Goal: Task Accomplishment & Management: Manage account settings

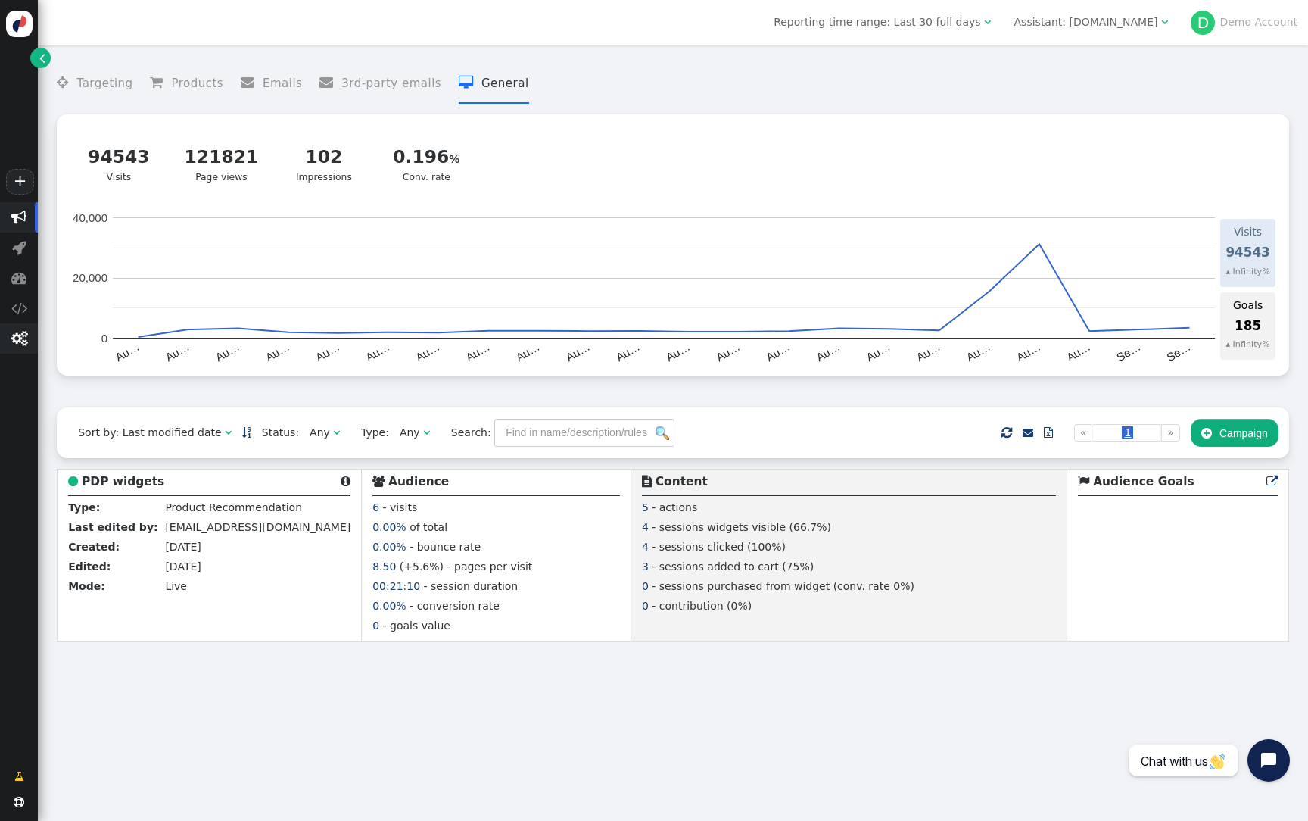
click at [26, 339] on span "" at bounding box center [19, 338] width 16 height 15
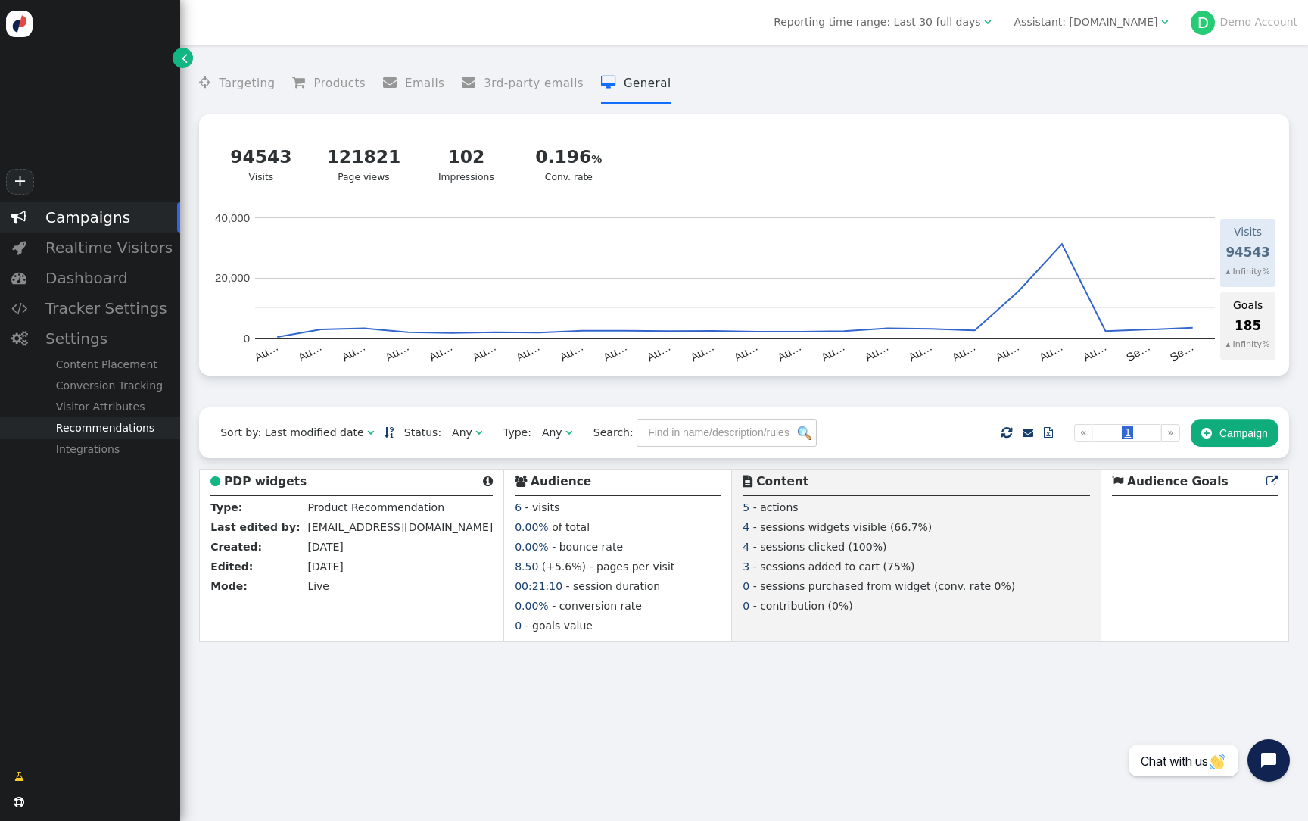
click at [128, 432] on div "Recommendations" at bounding box center [109, 427] width 142 height 21
click at [115, 409] on div "Visitor Attributes" at bounding box center [109, 406] width 142 height 21
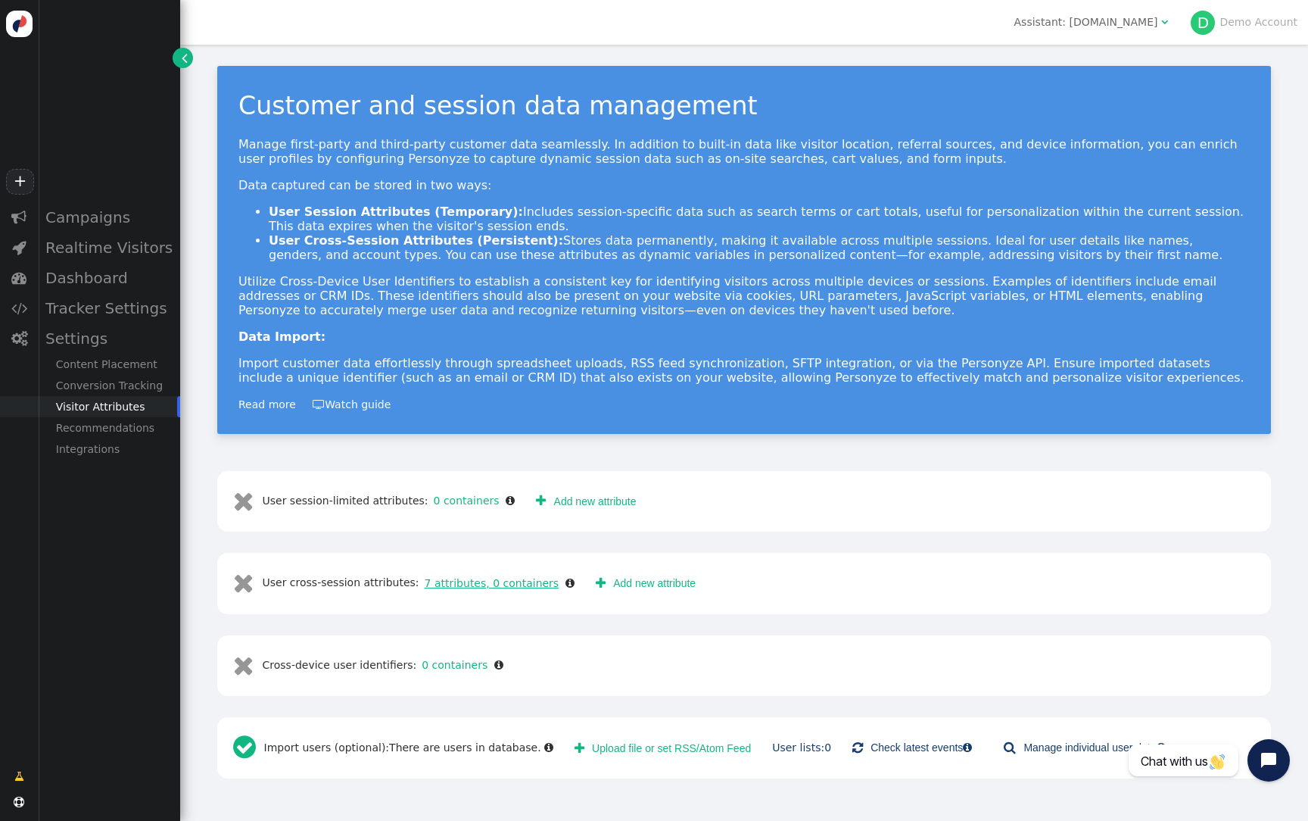
click at [485, 585] on link "7 attributes, 0 containers" at bounding box center [489, 583] width 140 height 12
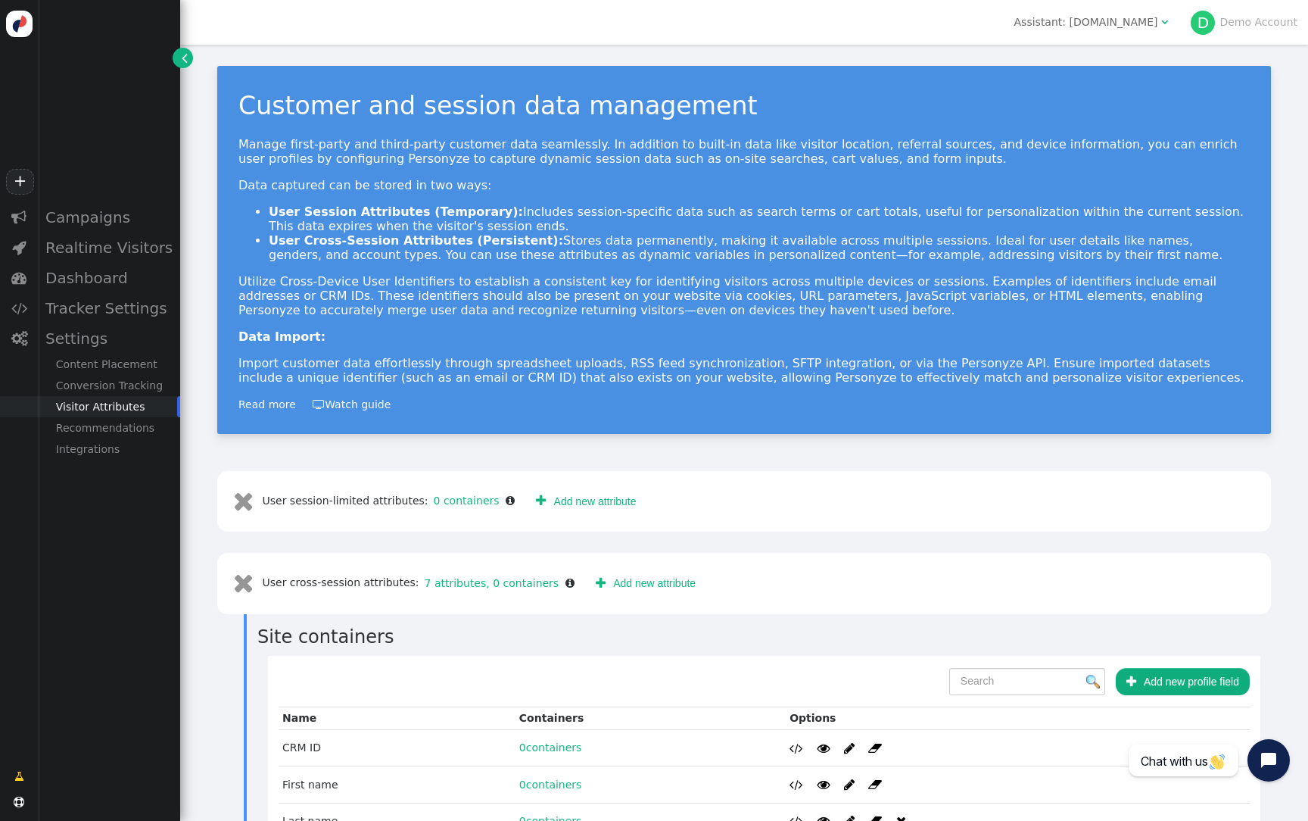
scroll to position [255, 0]
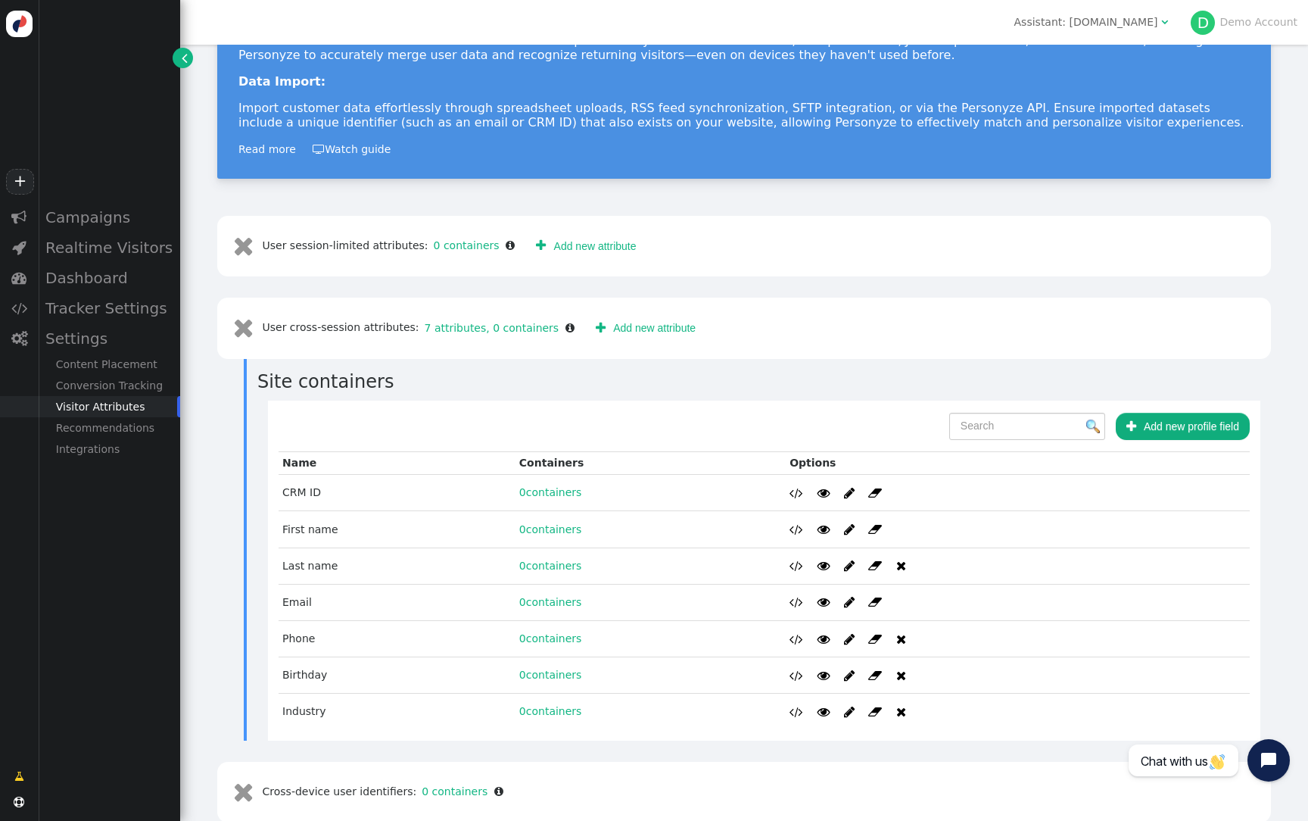
click at [1201, 425] on button " Add new profile field" at bounding box center [1183, 426] width 134 height 27
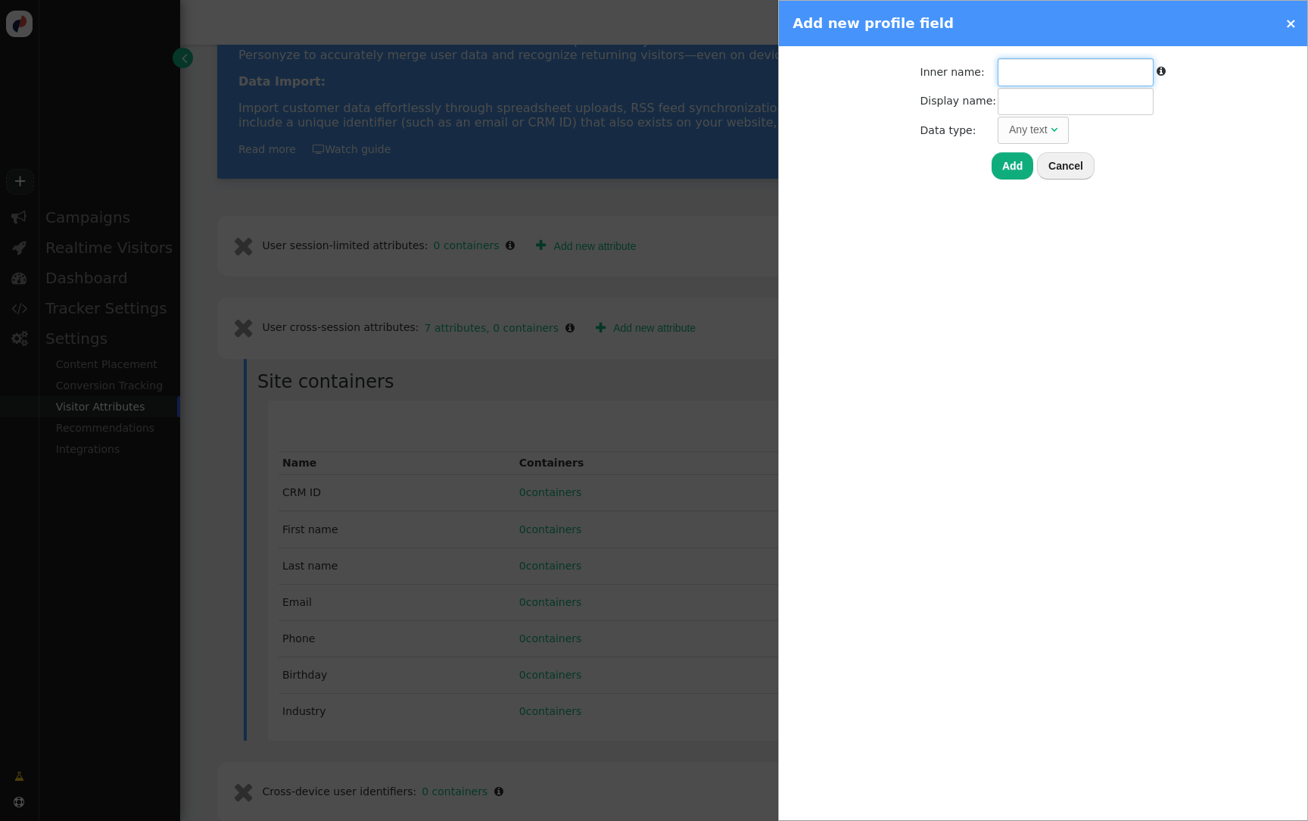
click at [1065, 75] on input "text" at bounding box center [1076, 71] width 156 height 27
type input "discount"
click at [1115, 96] on input "text" at bounding box center [1076, 101] width 156 height 27
type input "Discount"
click at [1005, 149] on th "Add Cancel" at bounding box center [1044, 162] width 246 height 35
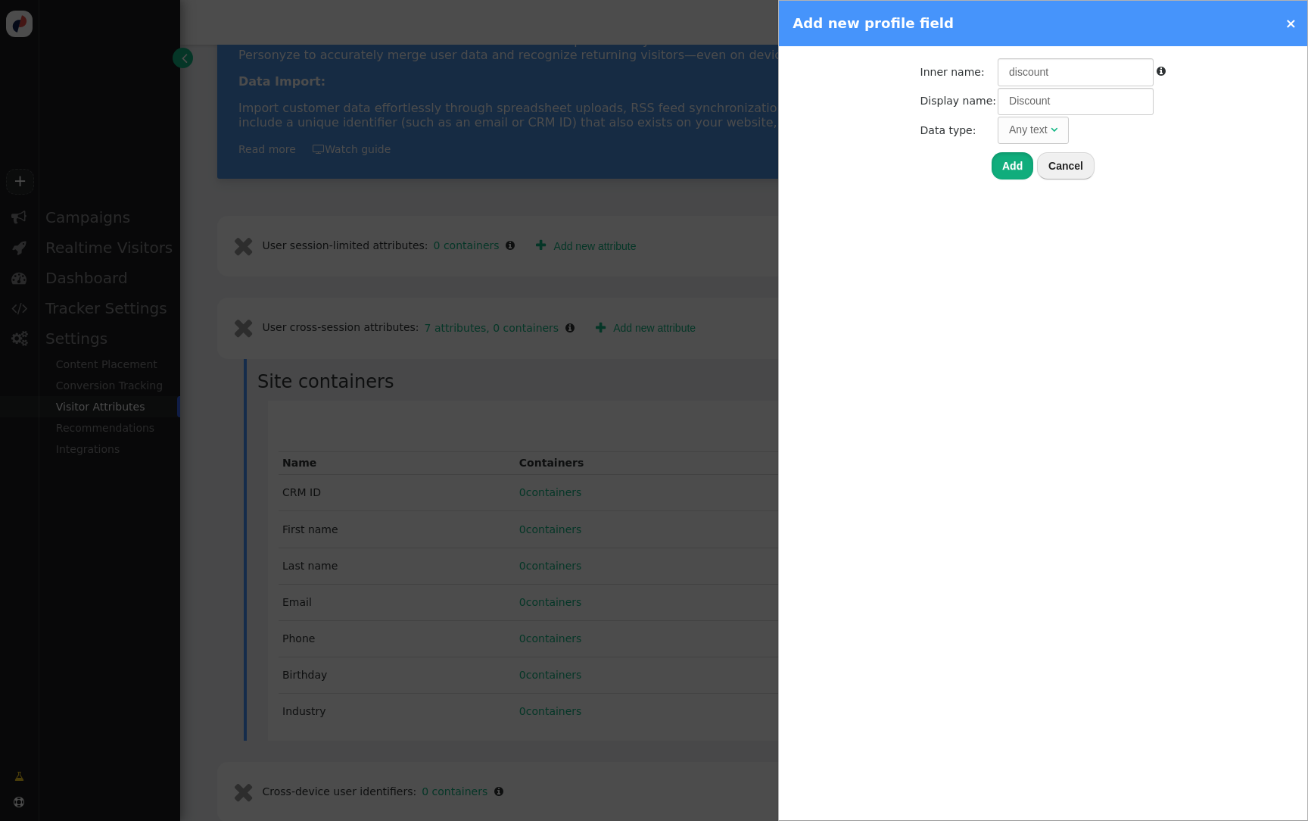
click at [1005, 168] on button "Add" at bounding box center [1013, 165] width 42 height 27
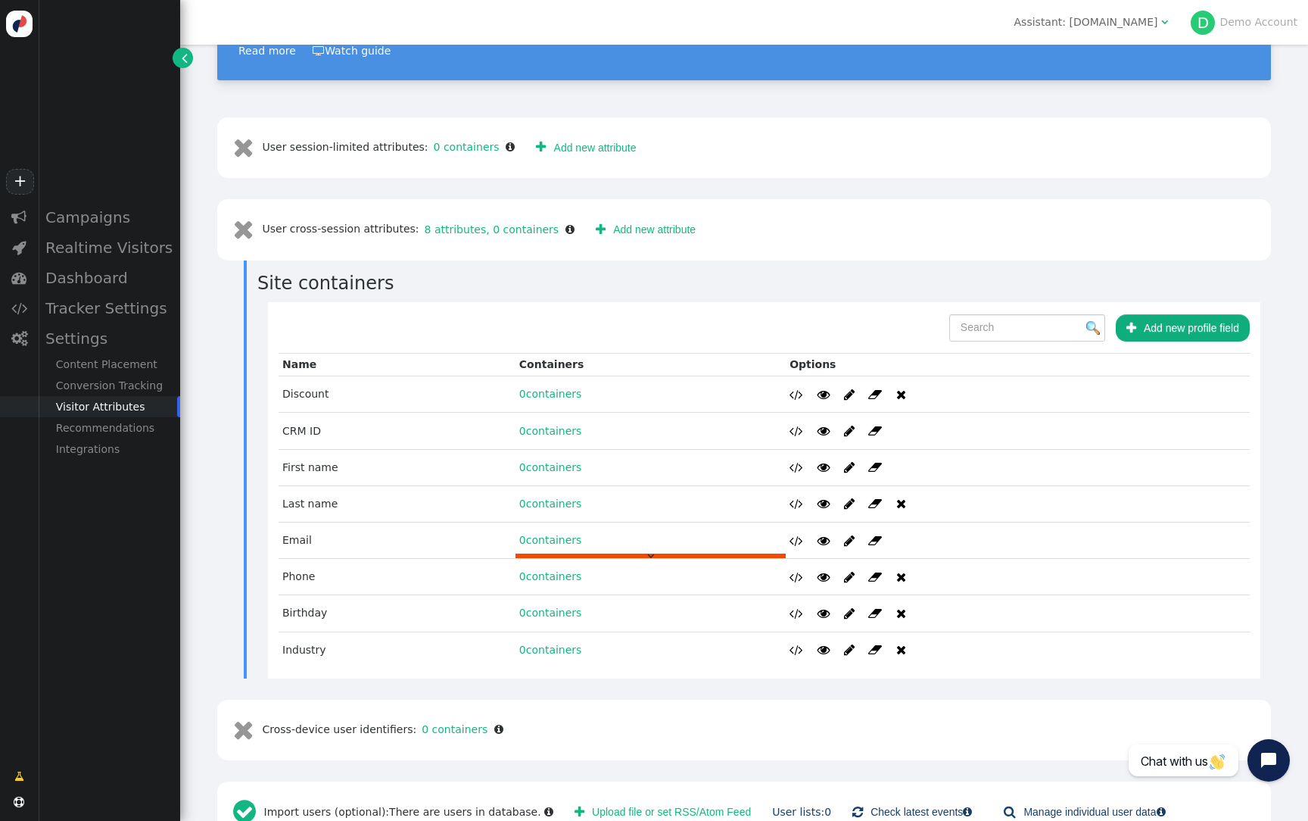
scroll to position [397, 0]
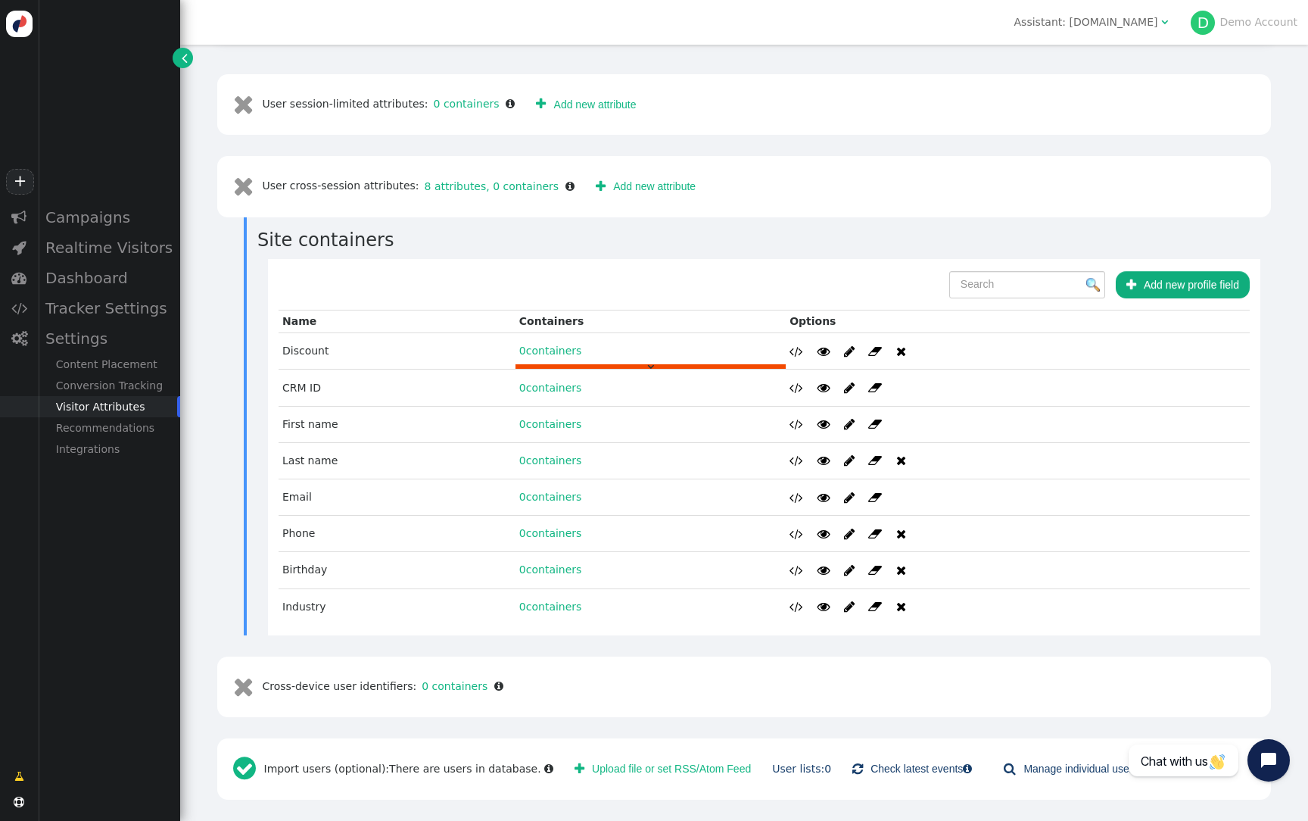
click at [543, 348] on link "0 containers" at bounding box center [550, 350] width 63 height 12
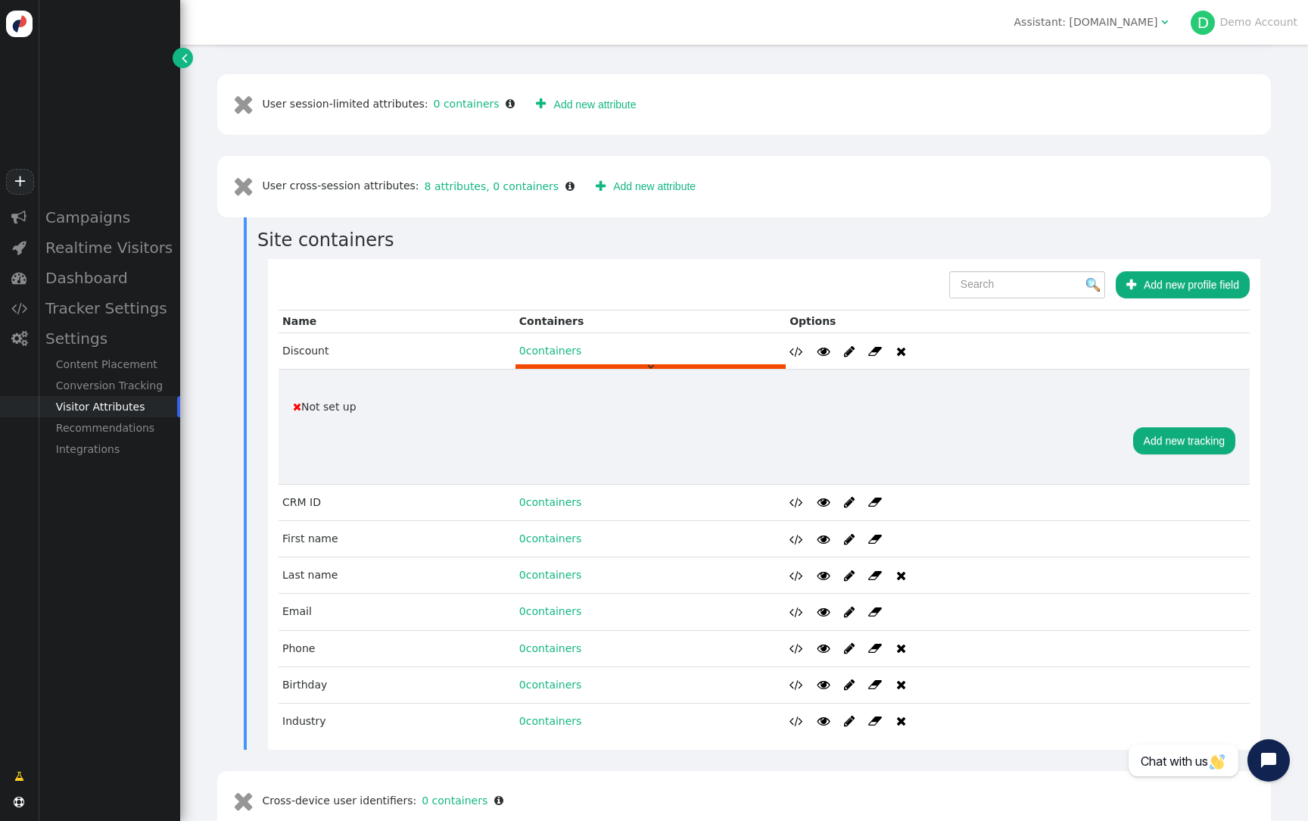
click at [1178, 457] on div "Add new tracking" at bounding box center [1184, 442] width 102 height 54
click at [1196, 428] on button "Add new tracking" at bounding box center [1184, 440] width 102 height 27
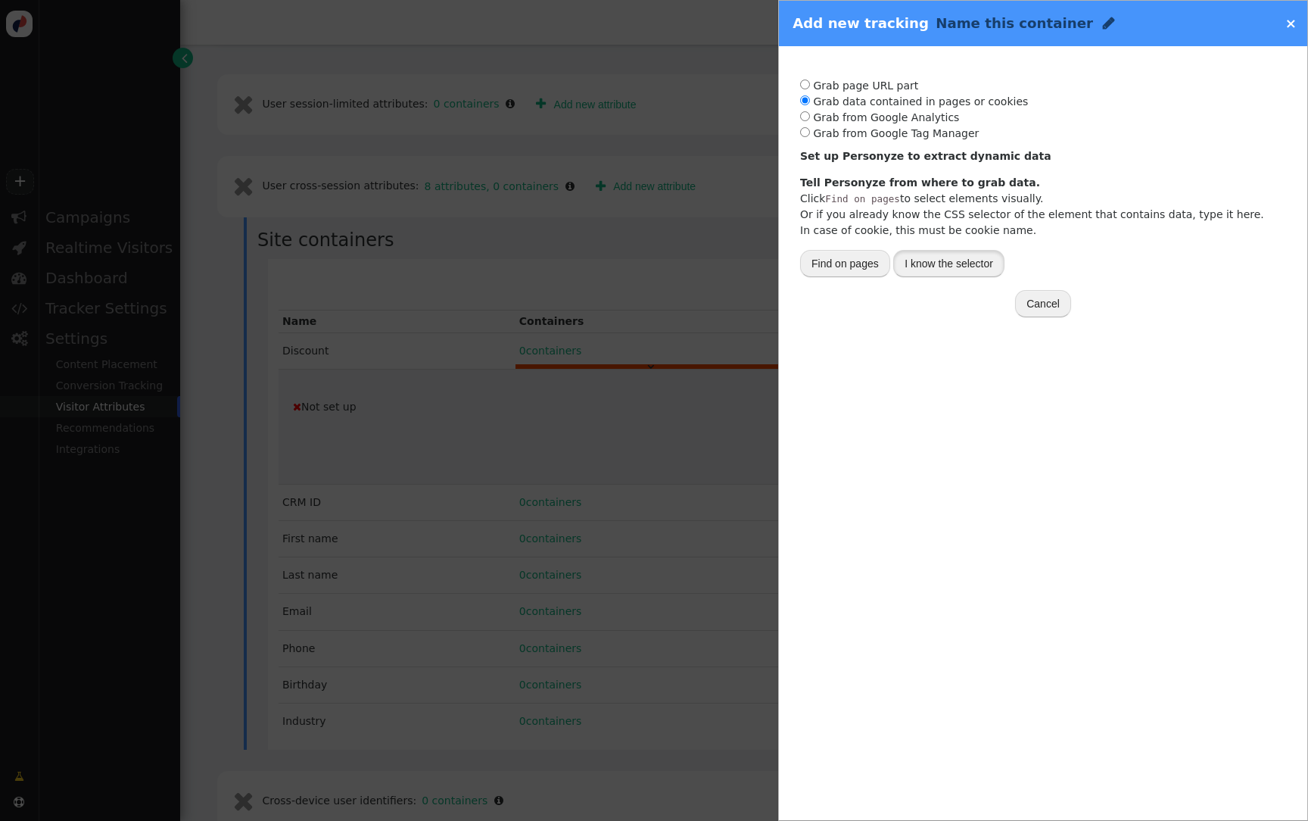
click at [899, 263] on button "I know the selector" at bounding box center [948, 263] width 111 height 27
click at [853, 311] on div "-- Select one --" at bounding box center [847, 314] width 70 height 16
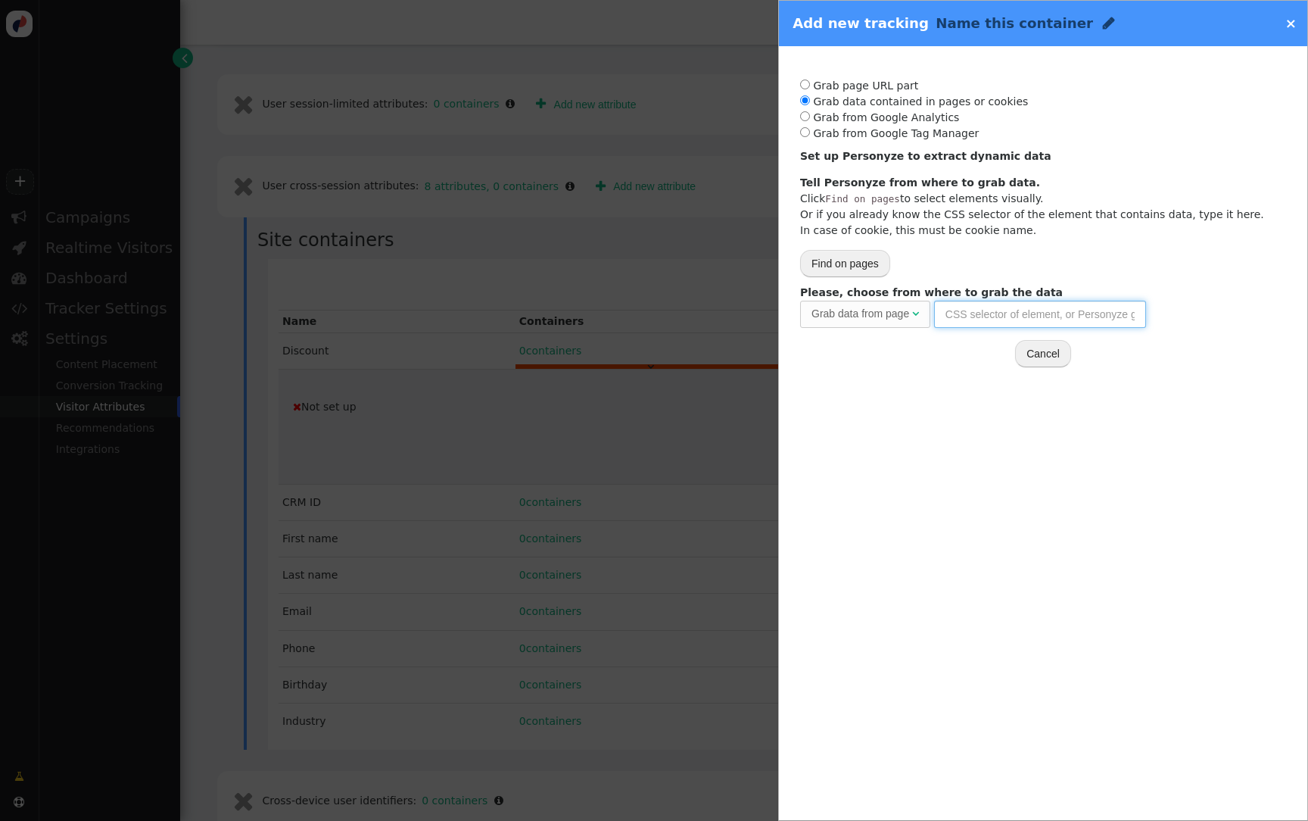
click at [999, 319] on input "text" at bounding box center [1040, 314] width 212 height 27
paste input "#page > div.pricing-mode-banner > div > div > h4"
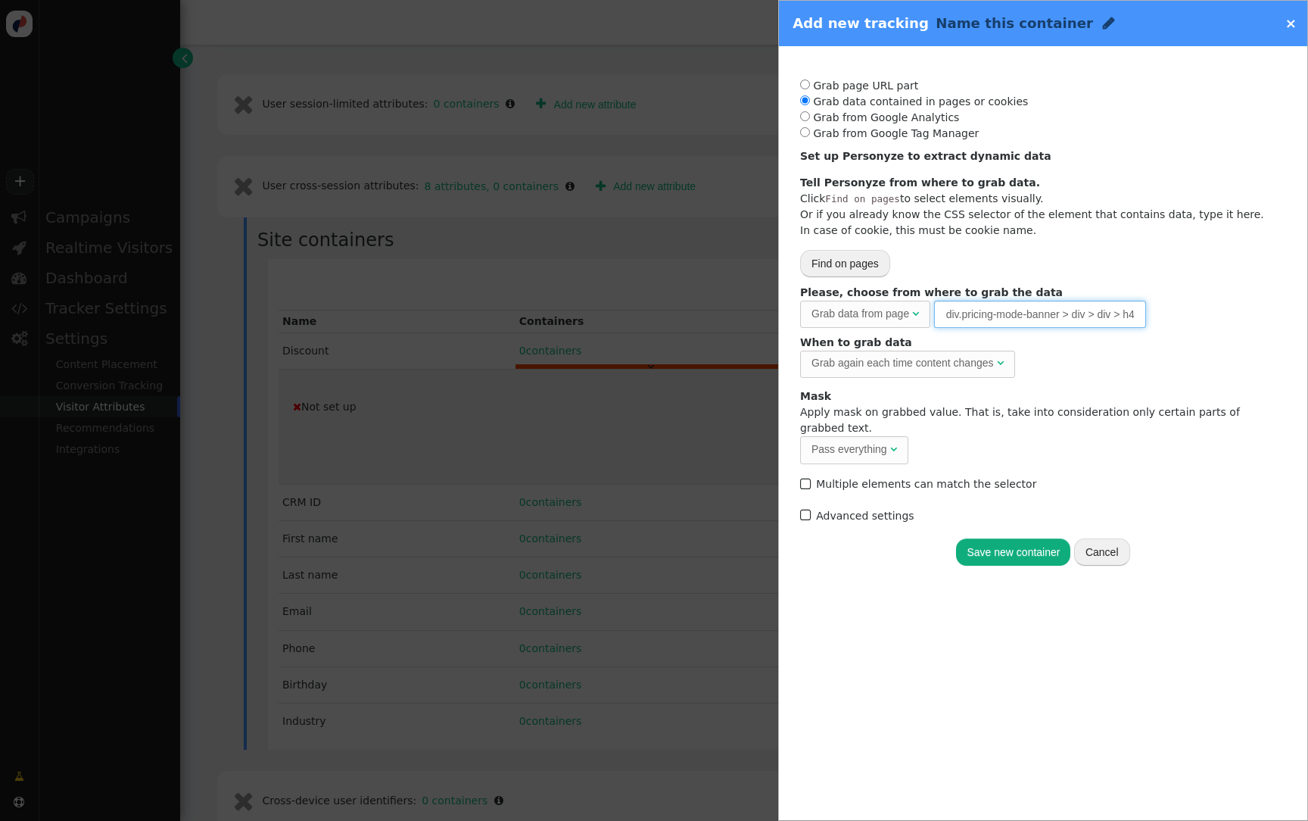
click at [854, 441] on div "Pass everything" at bounding box center [850, 449] width 76 height 16
type input "#page > div.pricing-mode-banner > div > div > h4"
click at [982, 514] on div "Track activity (click, etc.) Grab page URL part Placeholder for actions Insert …" at bounding box center [1043, 317] width 507 height 520
click at [982, 538] on button "Save new container" at bounding box center [1013, 551] width 114 height 27
